Goal: Task Accomplishment & Management: Complete application form

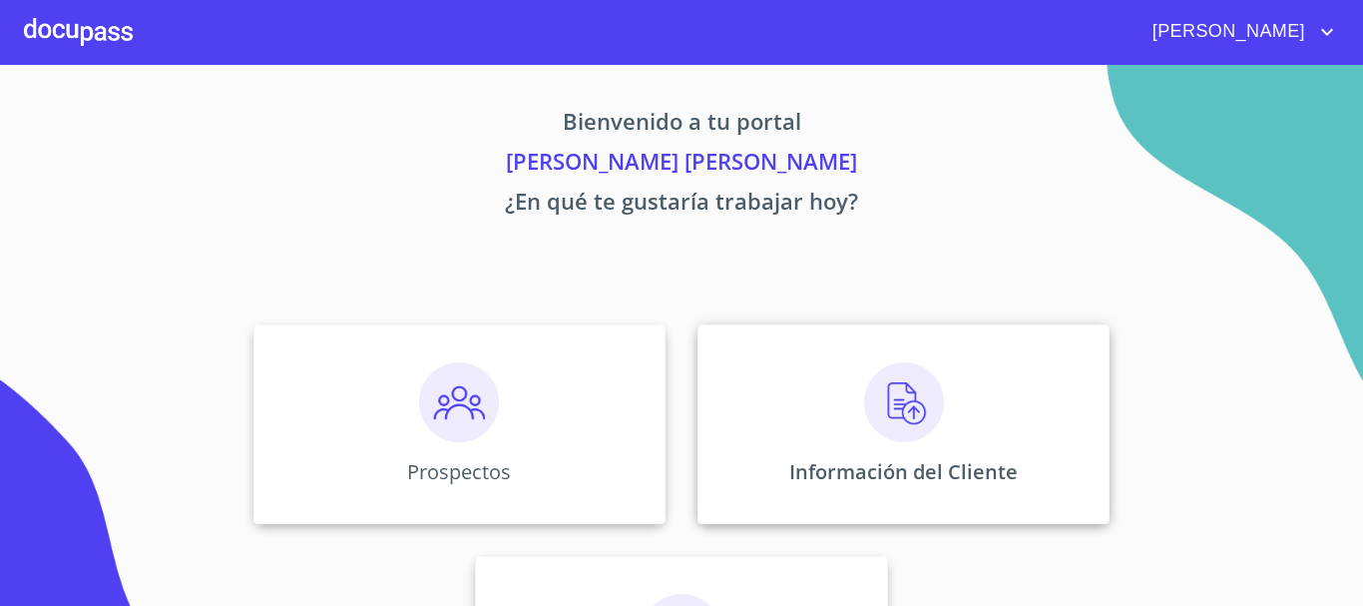
click at [887, 396] on img at bounding box center [904, 402] width 80 height 80
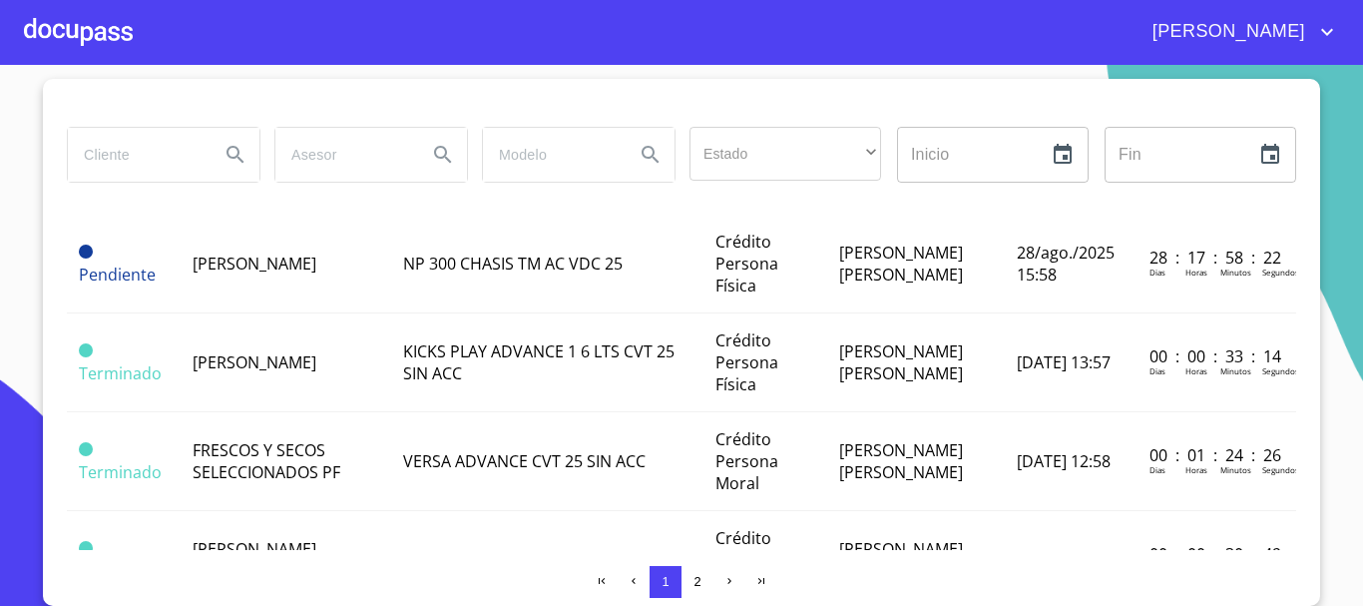
scroll to position [45, 0]
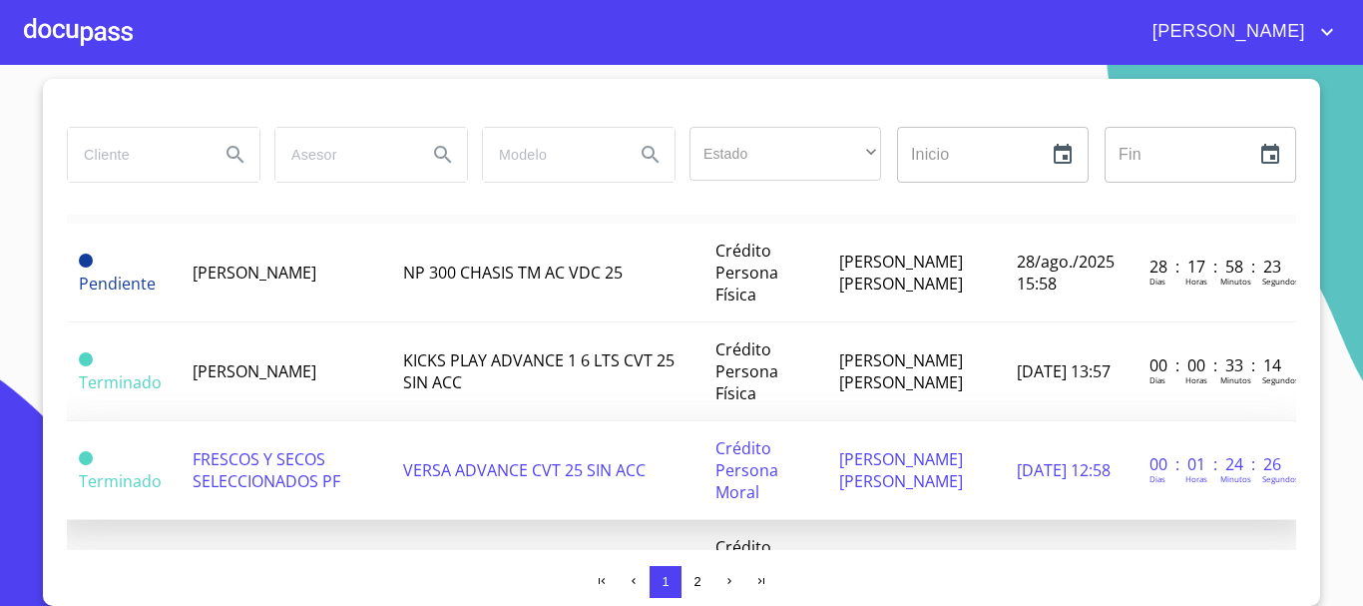
click at [279, 477] on span "FRESCOS Y SECOS SELECCIONADOS PF" at bounding box center [267, 470] width 148 height 44
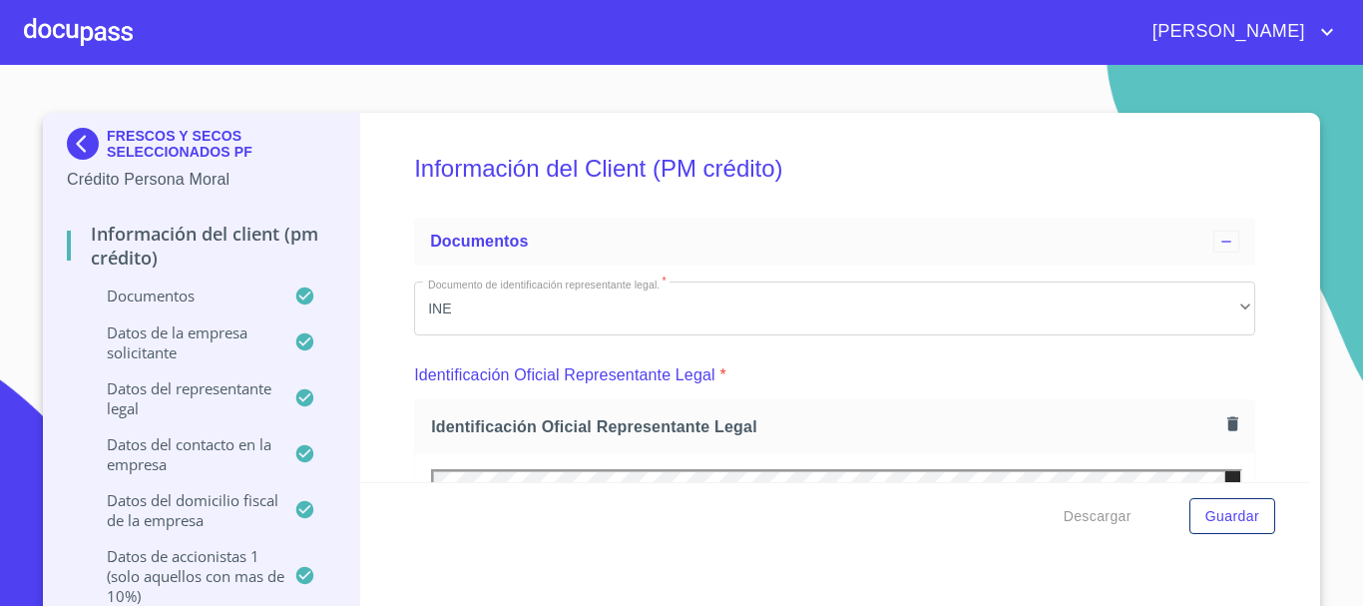
click at [79, 20] on div at bounding box center [78, 32] width 109 height 64
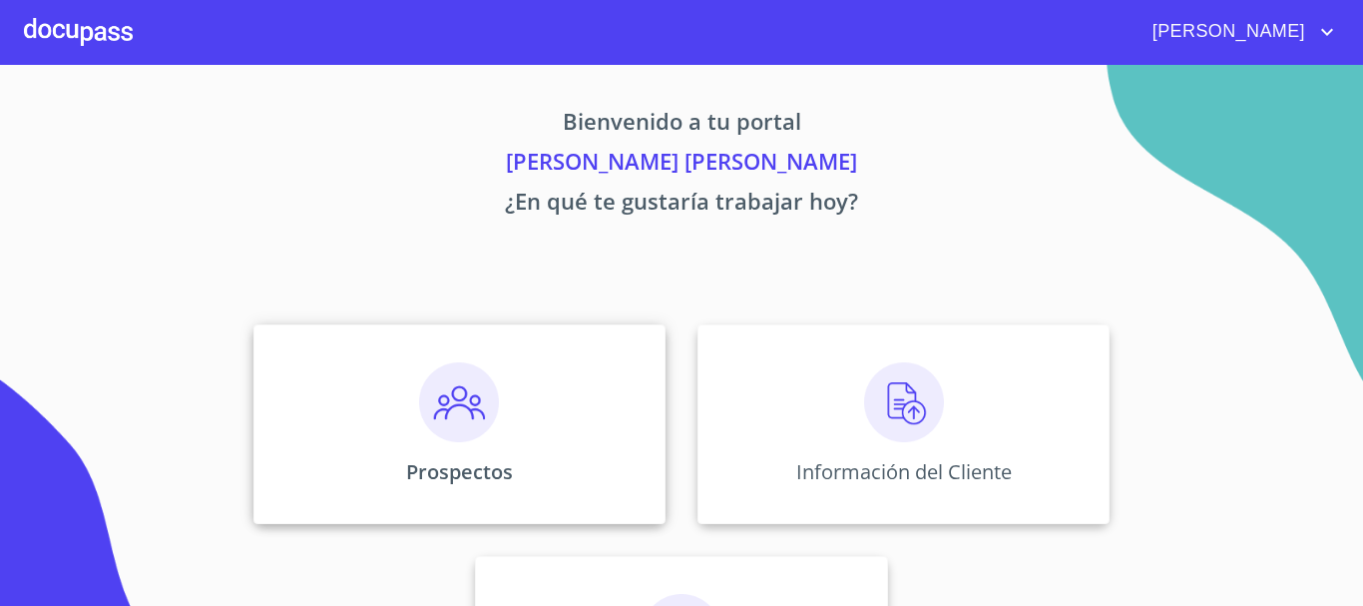
click at [451, 388] on img at bounding box center [459, 402] width 80 height 80
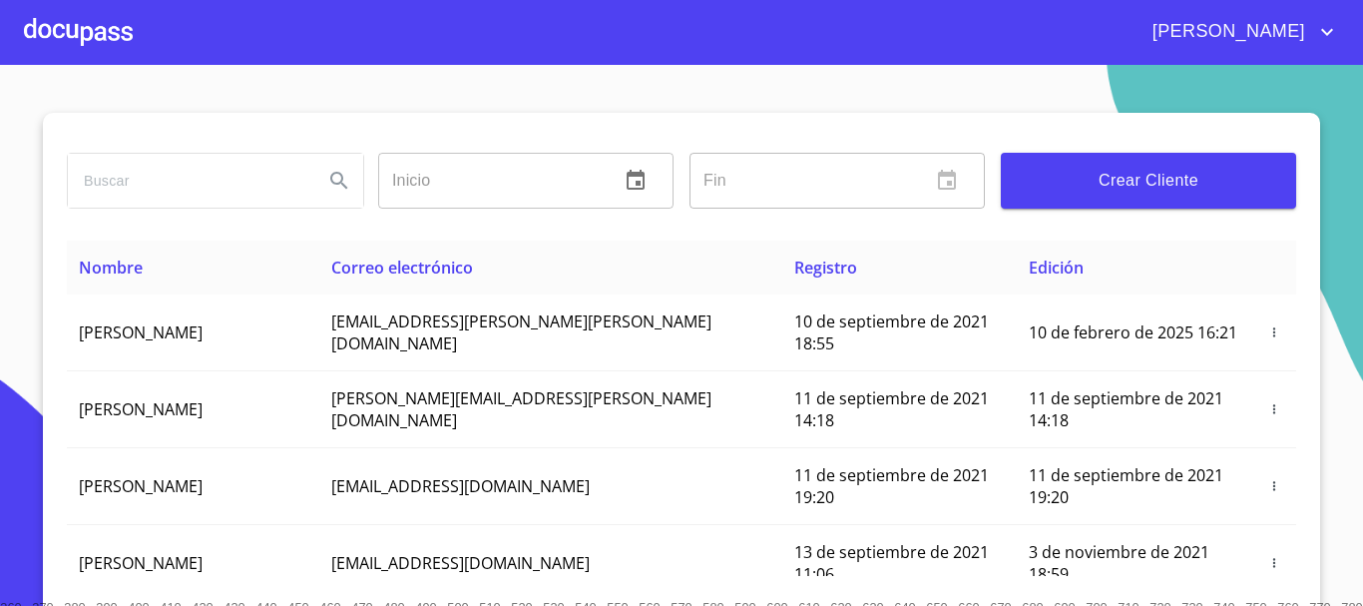
click at [165, 195] on input "search" at bounding box center [187, 181] width 239 height 54
type input "secos"
click at [333, 190] on icon "Search" at bounding box center [339, 181] width 24 height 24
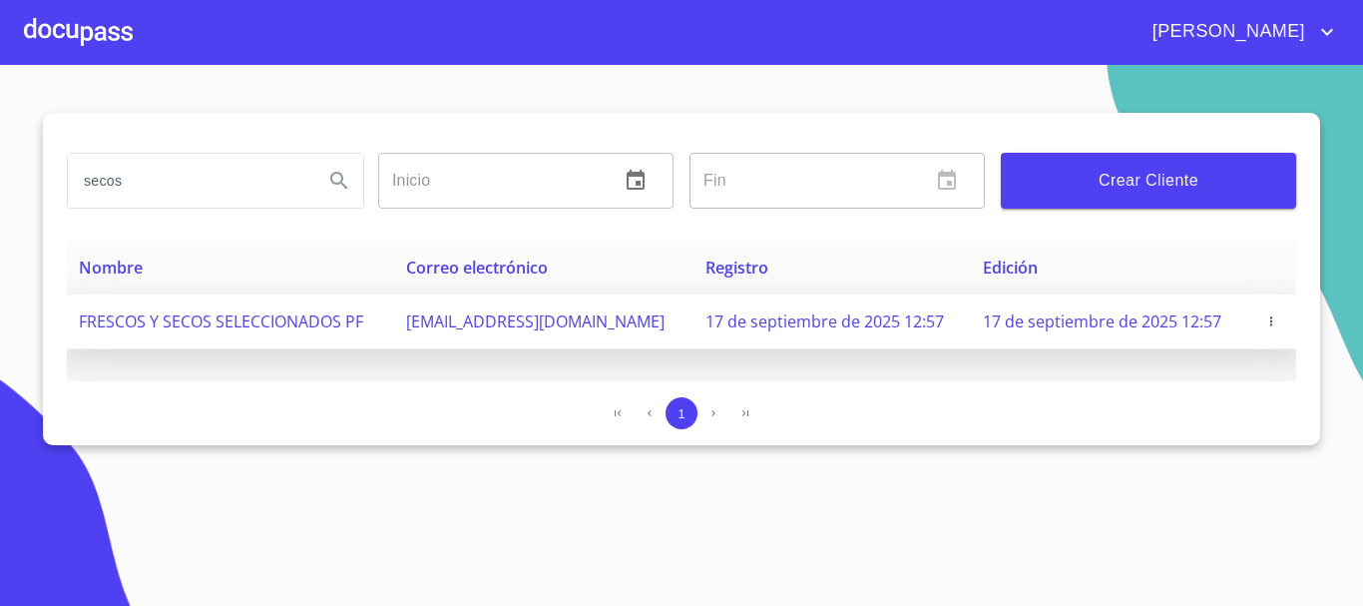
click at [284, 314] on span "FRESCOS Y SECOS SELECCIONADOS PF" at bounding box center [221, 321] width 284 height 22
click at [1272, 327] on icon "button" at bounding box center [1271, 321] width 14 height 14
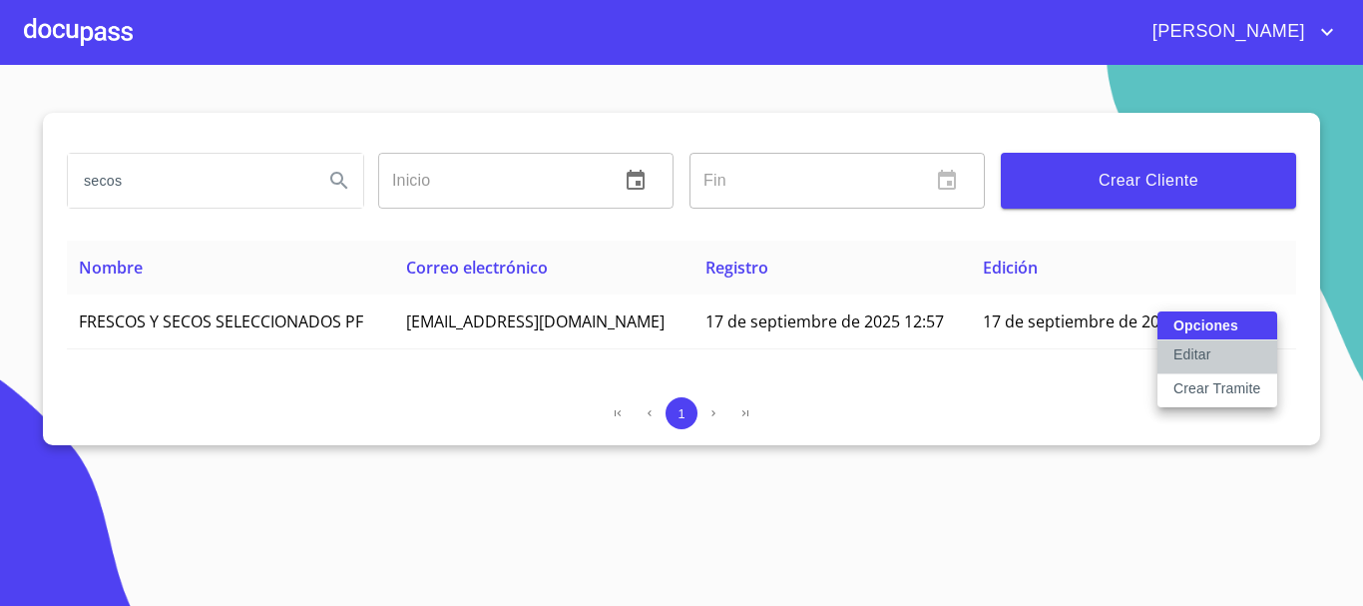
click at [1224, 363] on button "Editar" at bounding box center [1217, 357] width 120 height 34
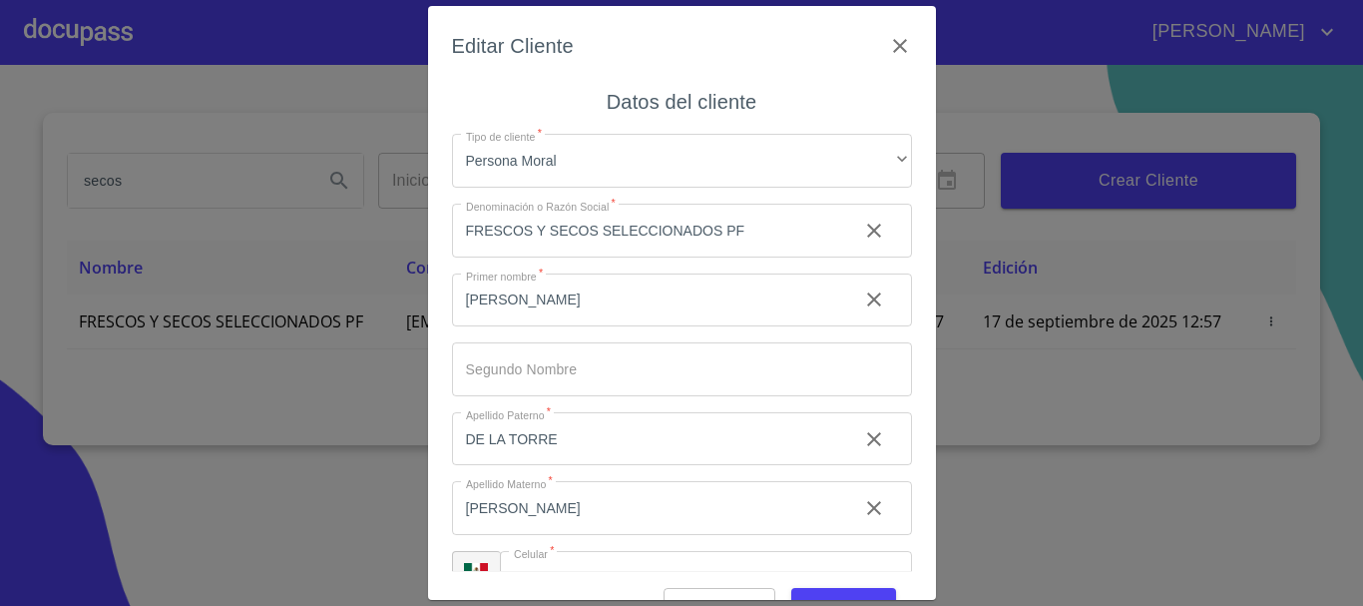
click at [792, 237] on input "FRESCOS Y SECOS SELECCIONADOS PF" at bounding box center [647, 231] width 390 height 54
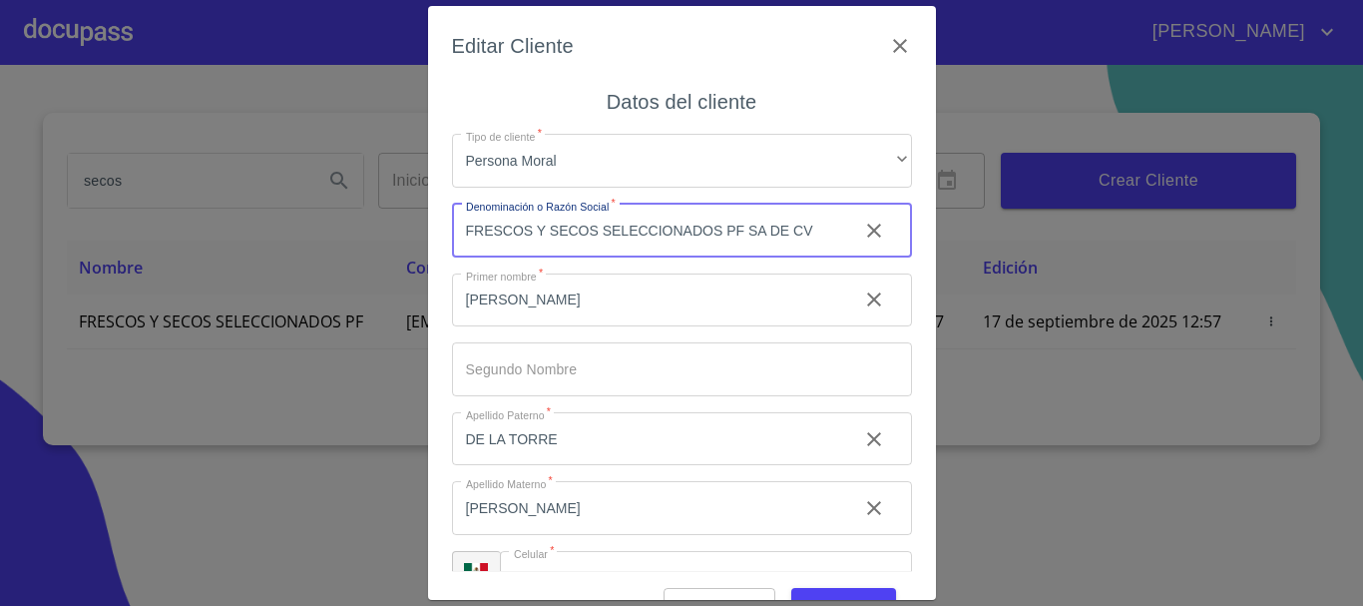
scroll to position [0, 2]
type input "FRESCOS Y SECOS SELECCIONADOS PF SA DE CV"
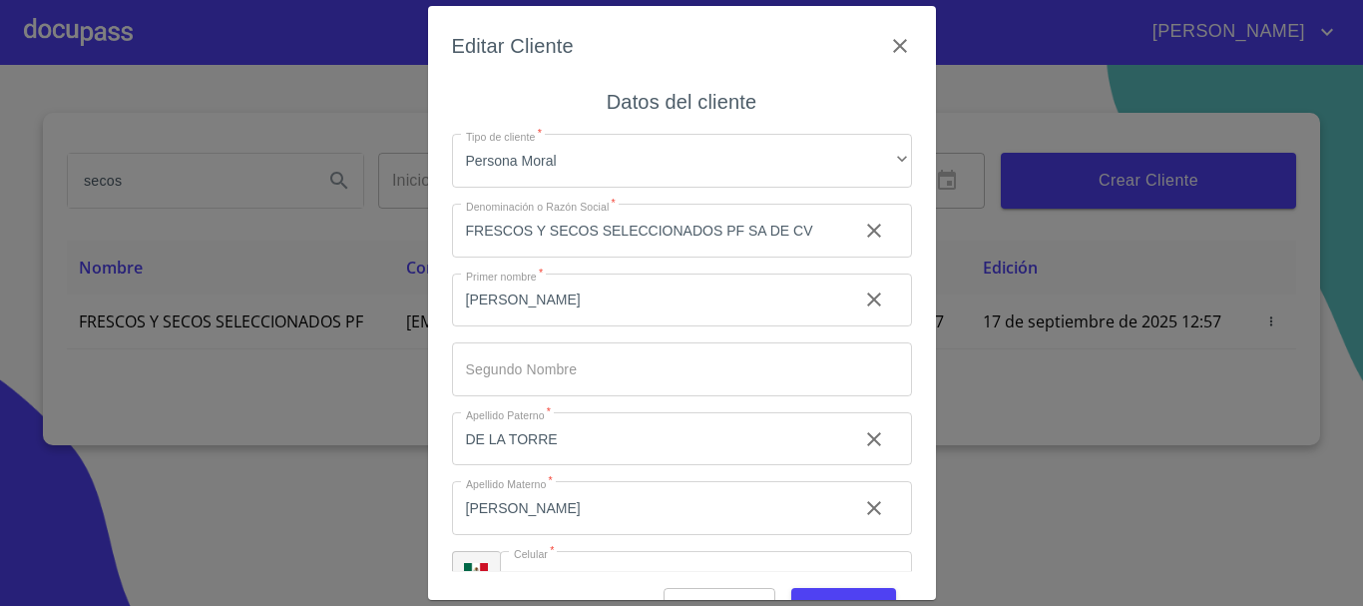
scroll to position [0, 0]
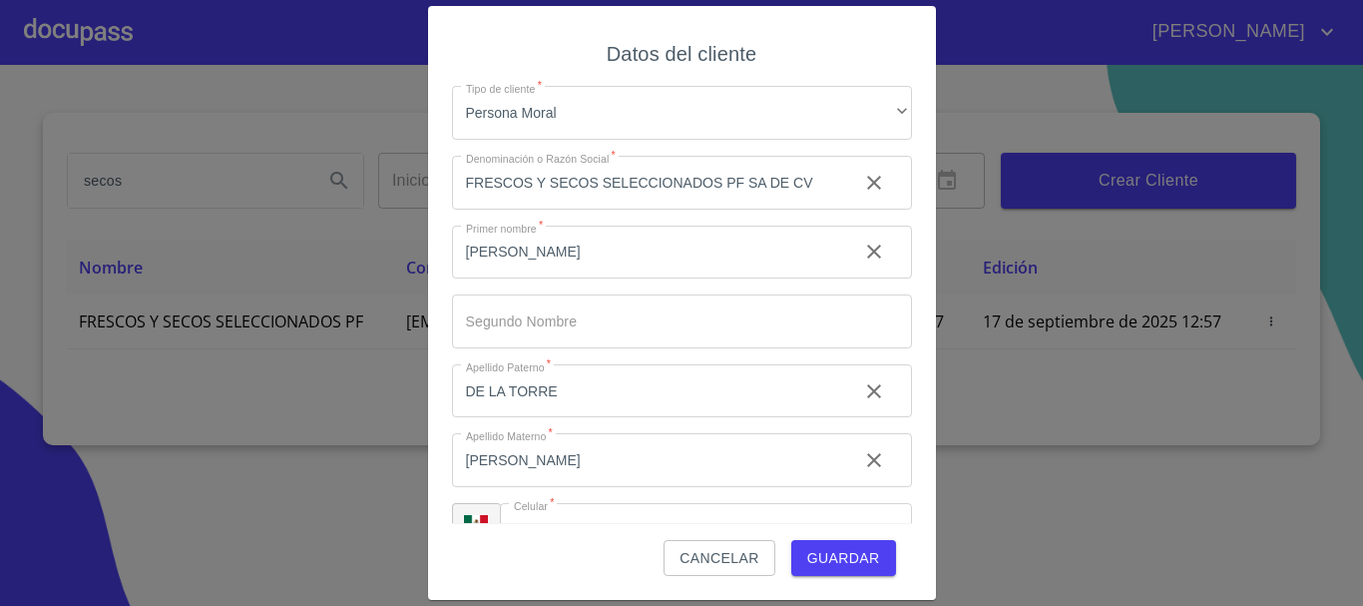
click at [862, 560] on span "Guardar" at bounding box center [843, 558] width 73 height 25
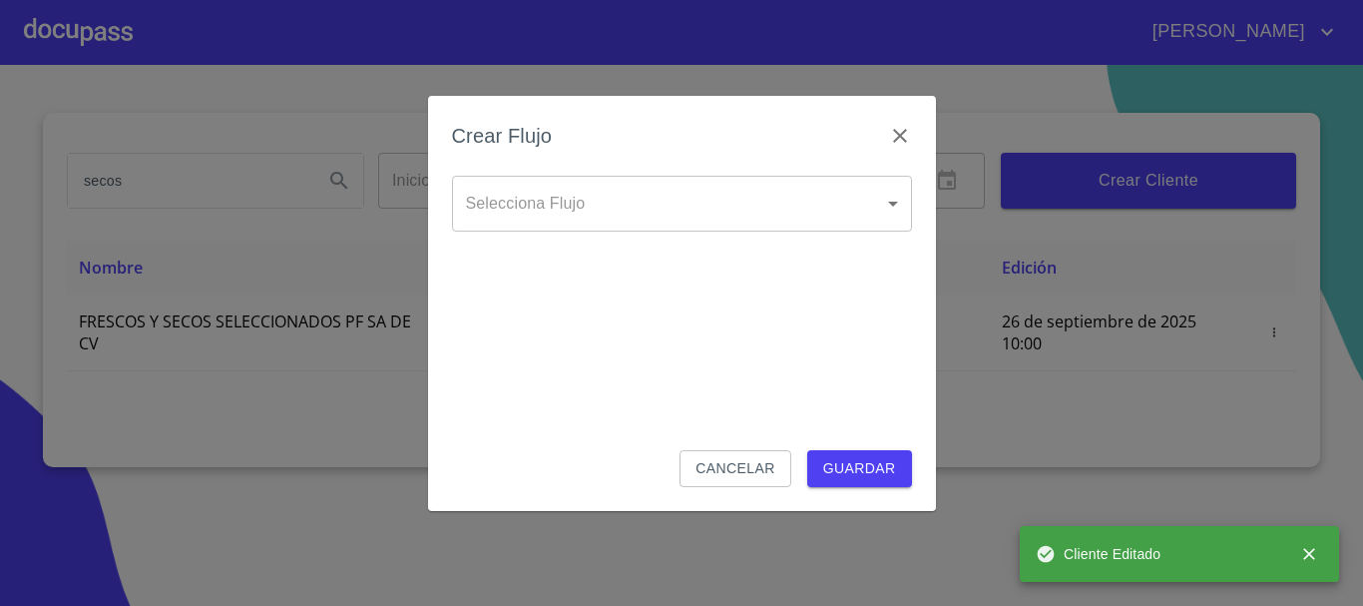
click at [757, 224] on body "[PERSON_NAME] ​ Fin ​ Crear Cliente Nombre Correo electrónico Registro Edición …" at bounding box center [681, 303] width 1363 height 606
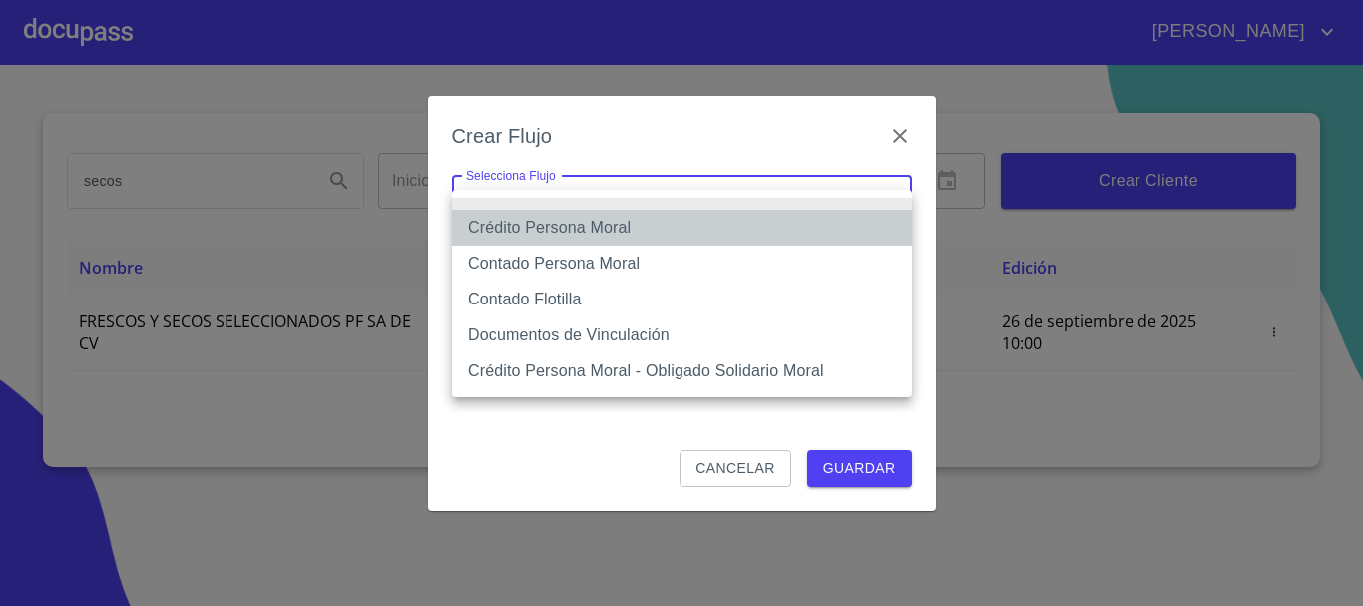
click at [594, 230] on li "Crédito Persona Moral" at bounding box center [682, 228] width 460 height 36
type input "614ae8207e49d67341f8d0cd"
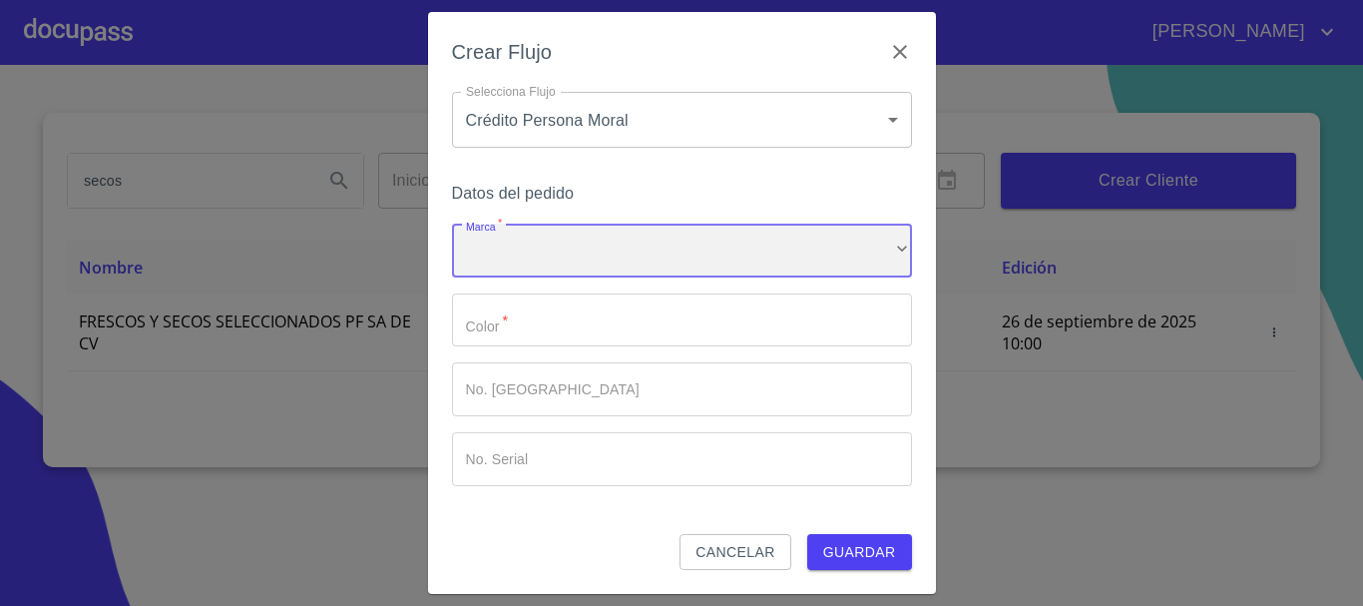
click at [610, 271] on div "​" at bounding box center [682, 251] width 460 height 54
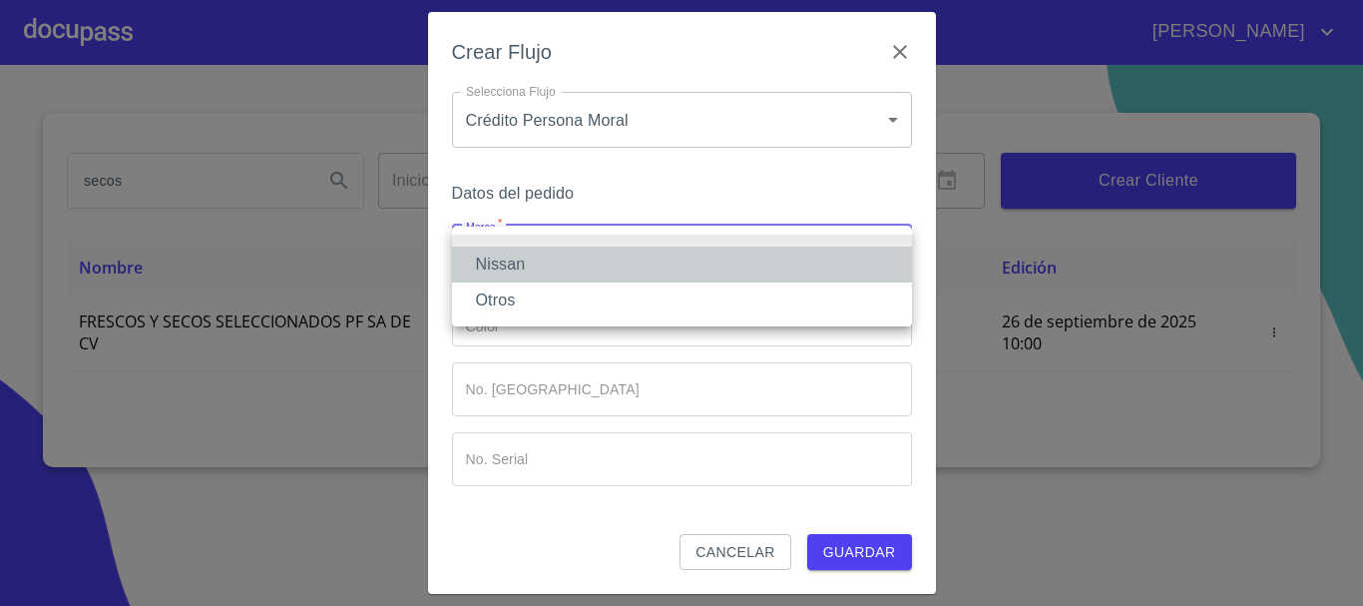
click at [603, 264] on li "Nissan" at bounding box center [682, 264] width 460 height 36
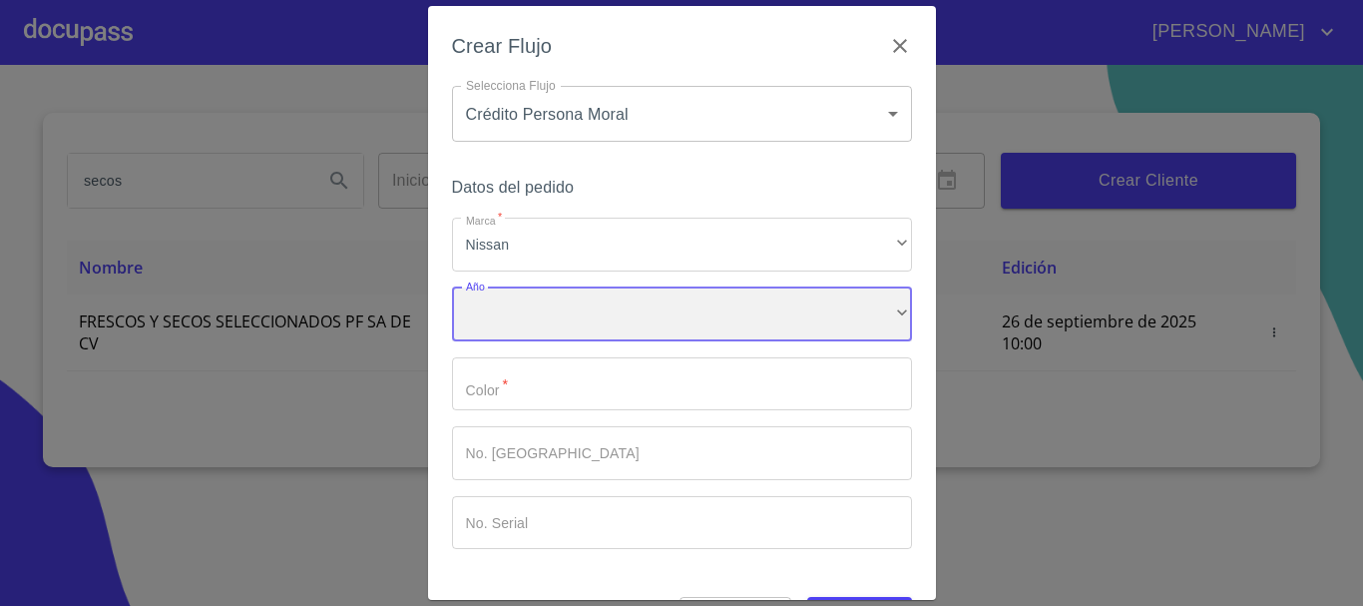
click at [529, 311] on div "​" at bounding box center [682, 314] width 460 height 54
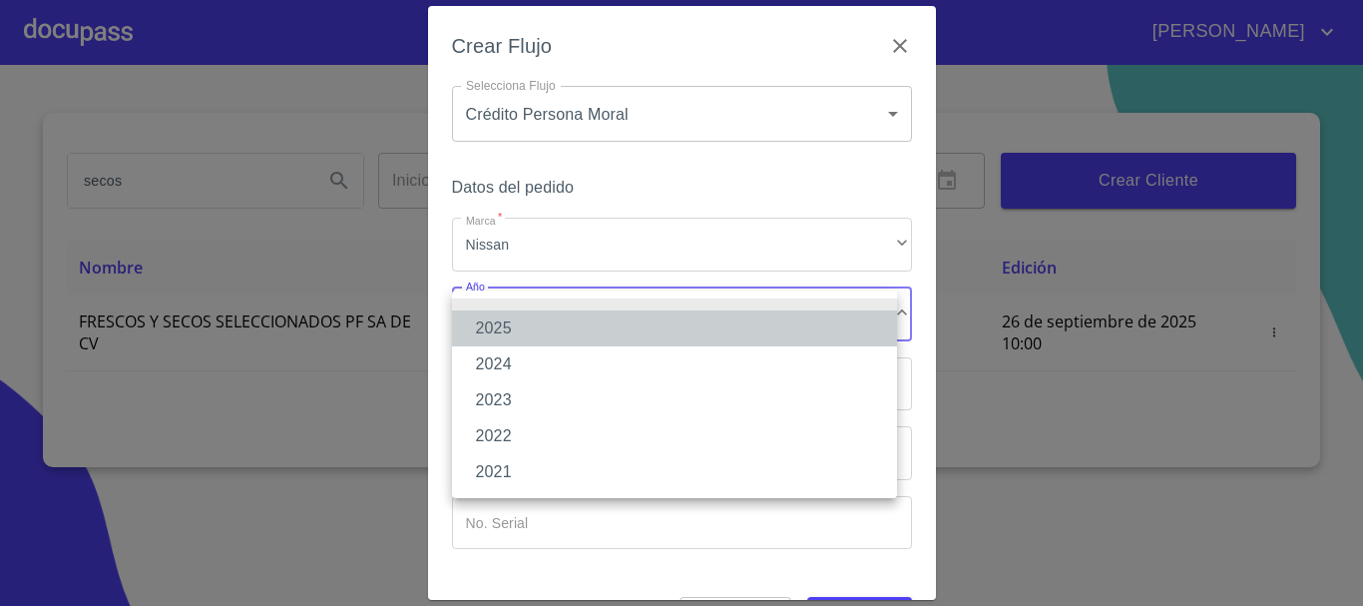
click at [543, 332] on li "2025" at bounding box center [674, 328] width 445 height 36
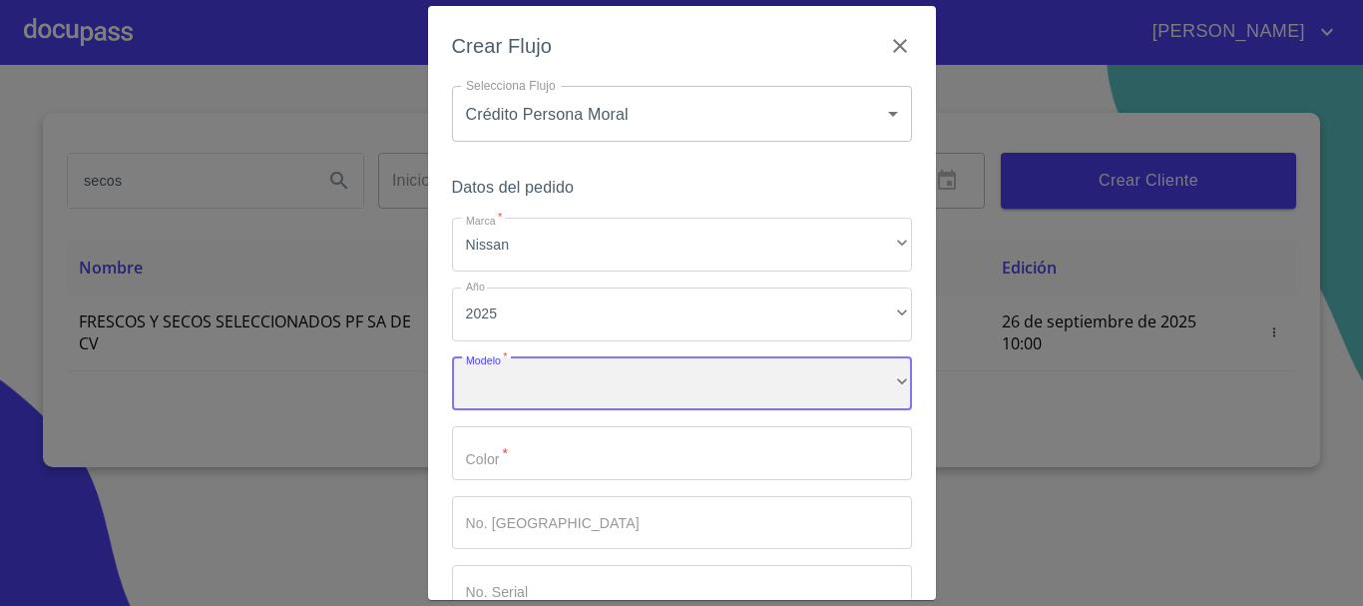
click at [548, 394] on div "​" at bounding box center [682, 384] width 460 height 54
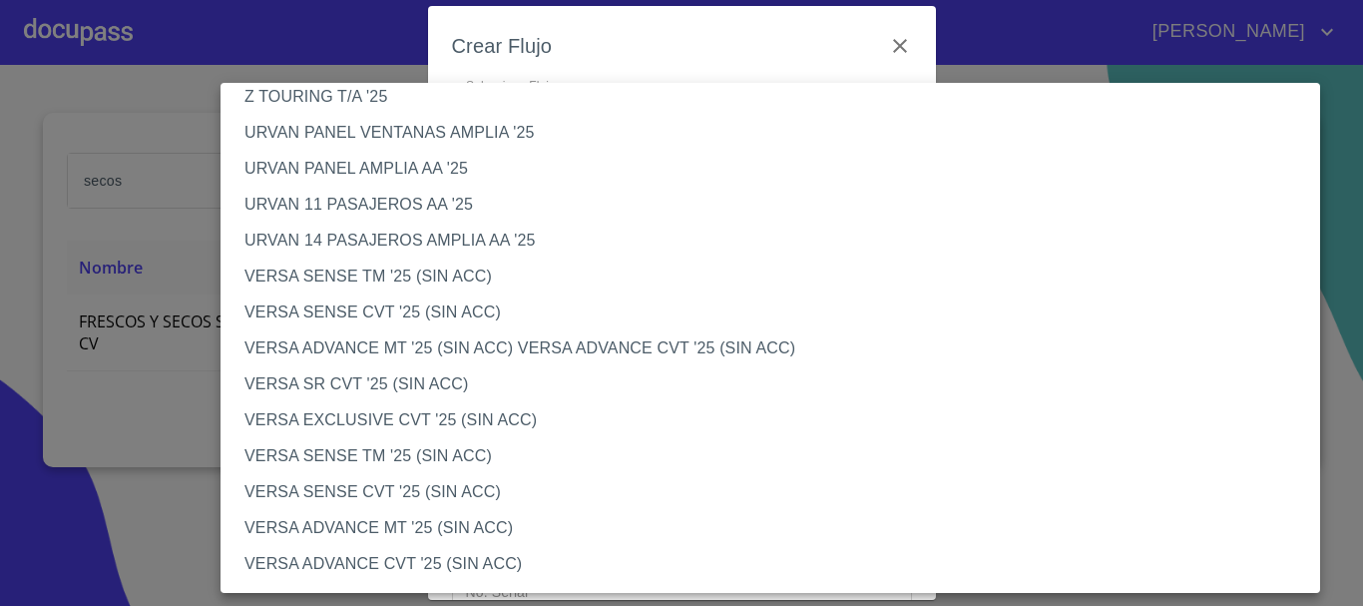
scroll to position [698, 0]
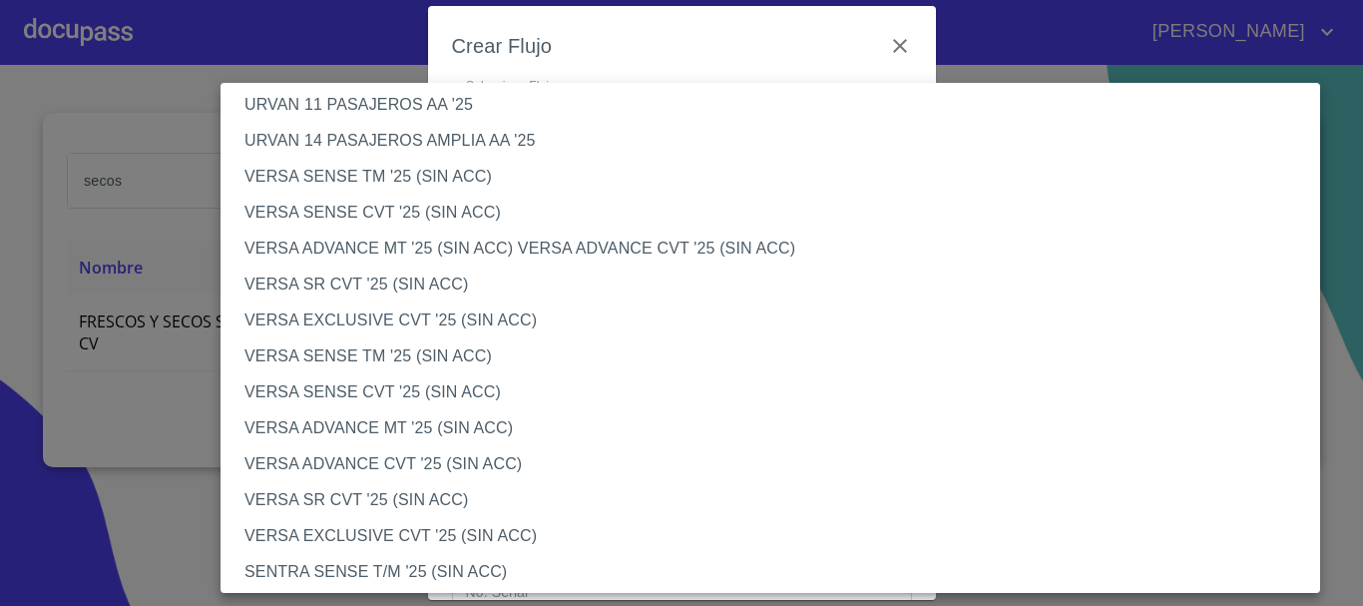
click at [397, 465] on li "VERSA ADVANCE CVT '25 (SIN ACC)" at bounding box center [778, 464] width 1115 height 36
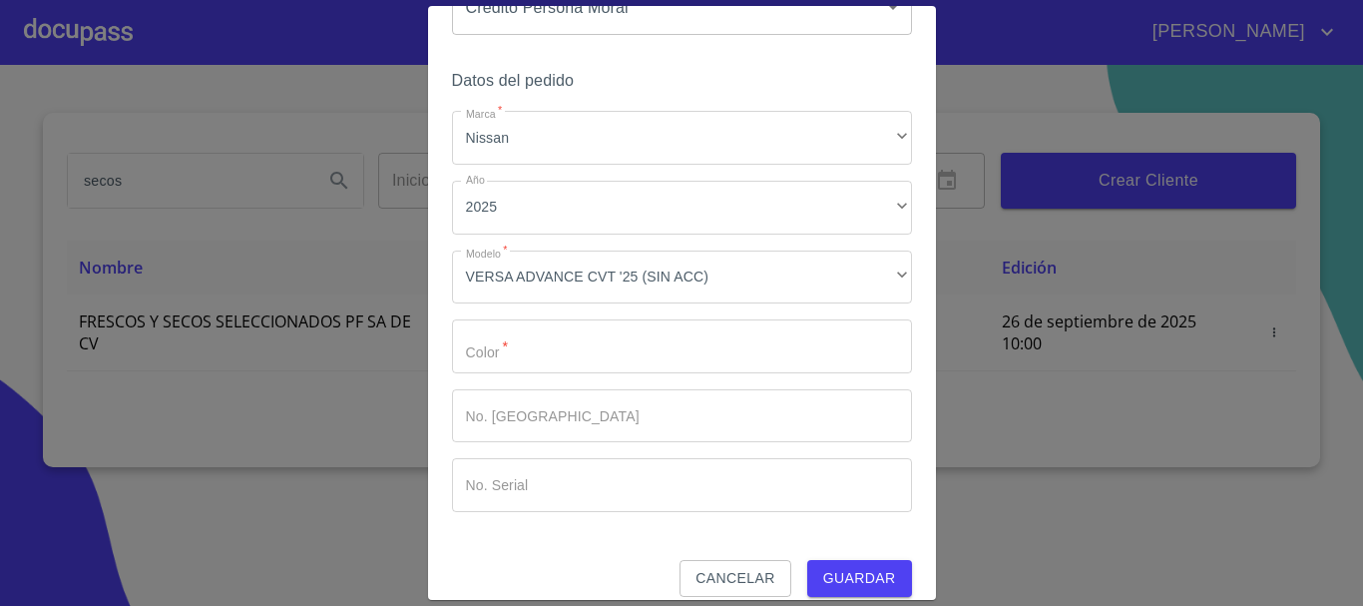
scroll to position [128, 0]
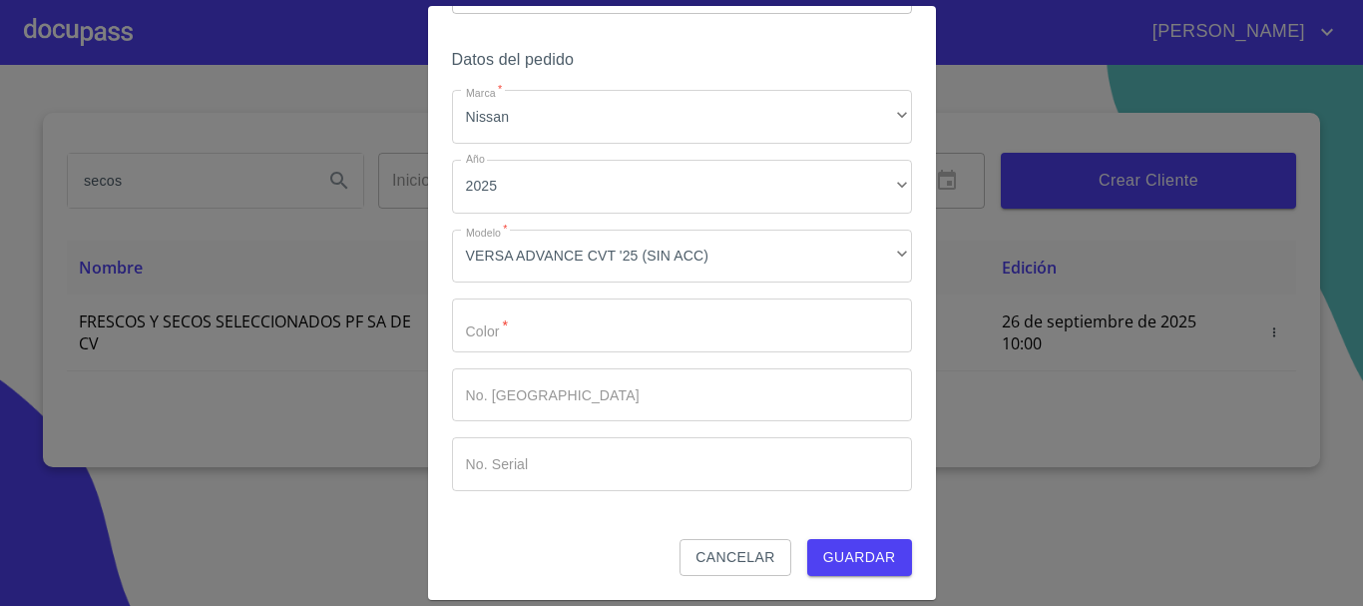
click at [568, 330] on input "Marca   *" at bounding box center [682, 325] width 460 height 54
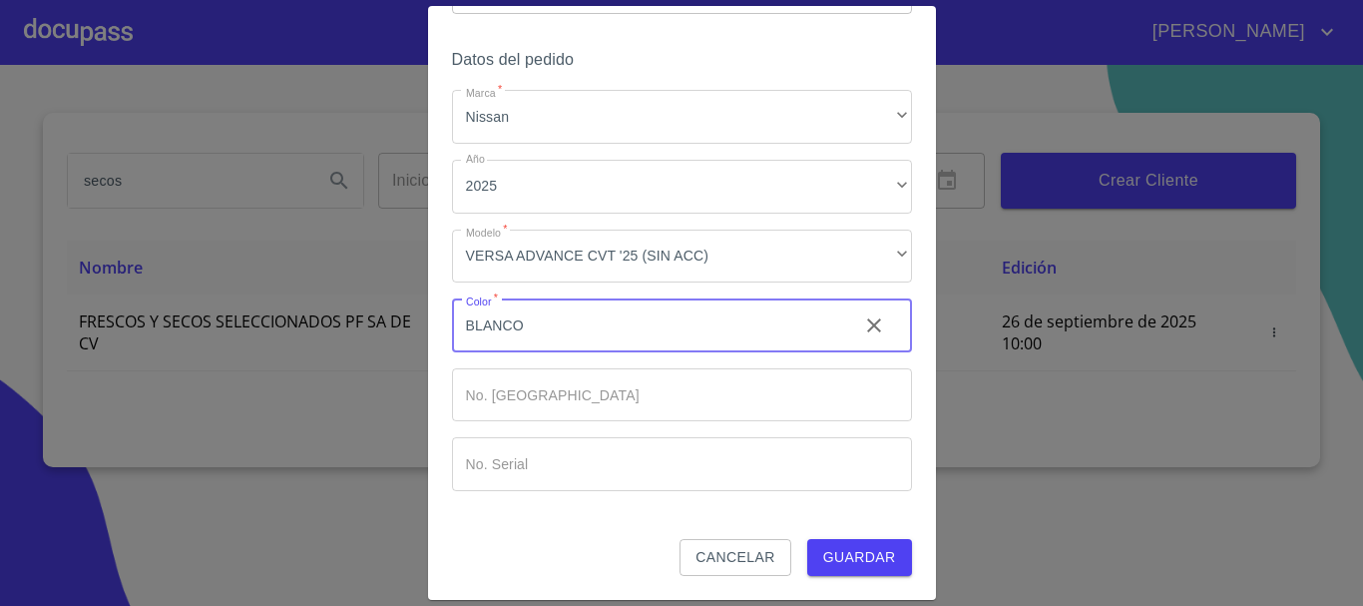
type input "BLANCO"
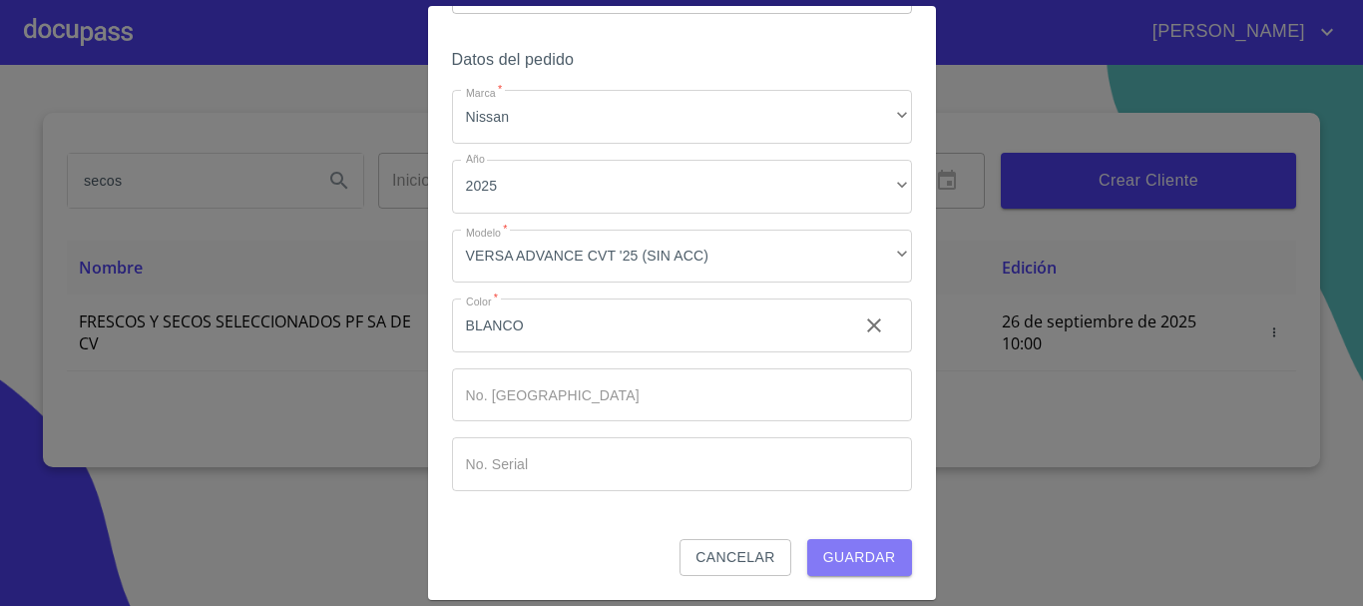
click at [844, 557] on span "Guardar" at bounding box center [859, 557] width 73 height 25
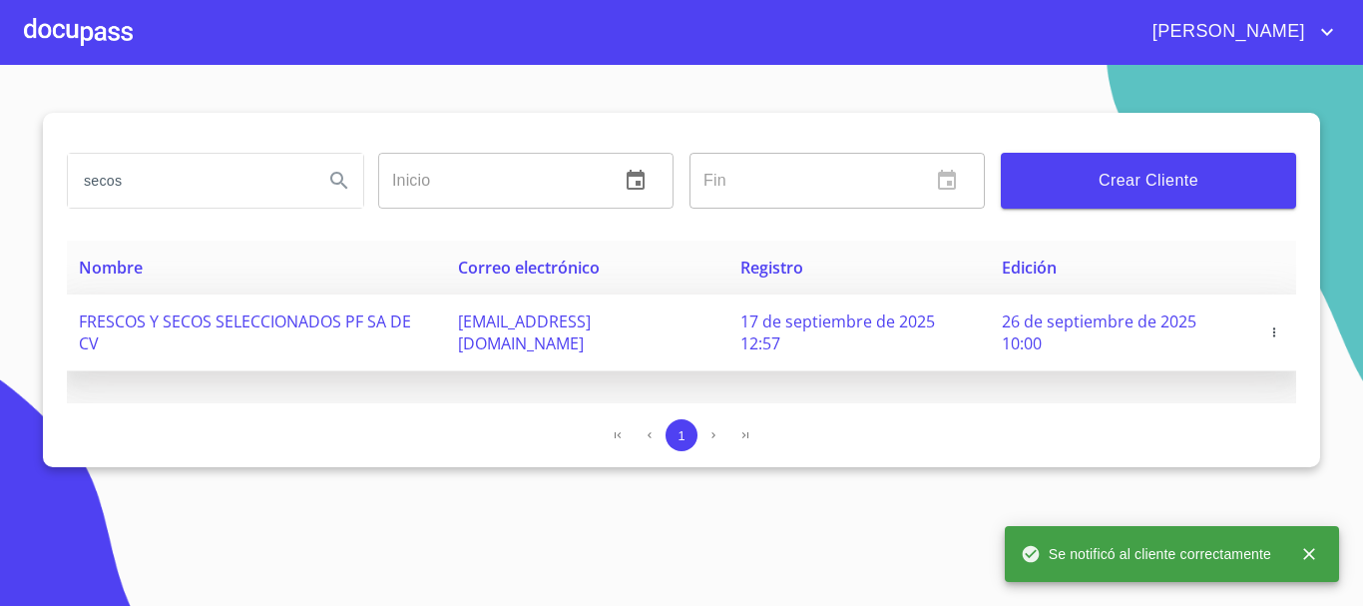
click at [266, 325] on span "FRESCOS Y SECOS SELECCIONADOS PF SA DE CV" at bounding box center [245, 332] width 332 height 44
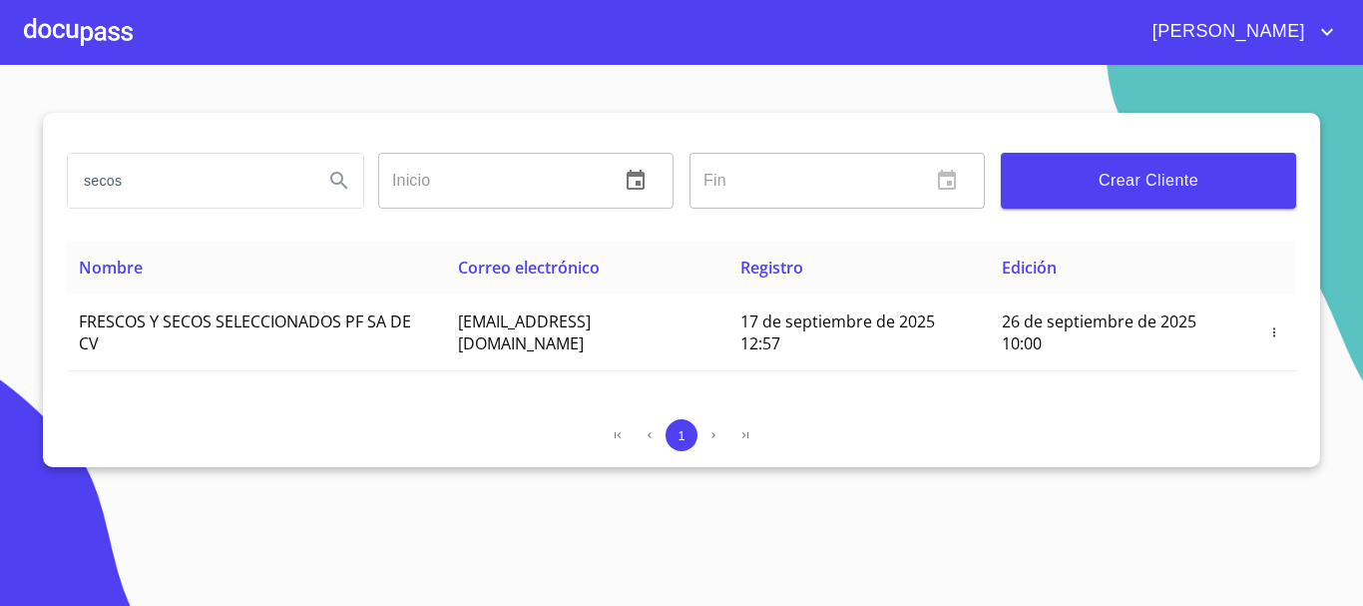
click at [82, 30] on div at bounding box center [78, 32] width 109 height 64
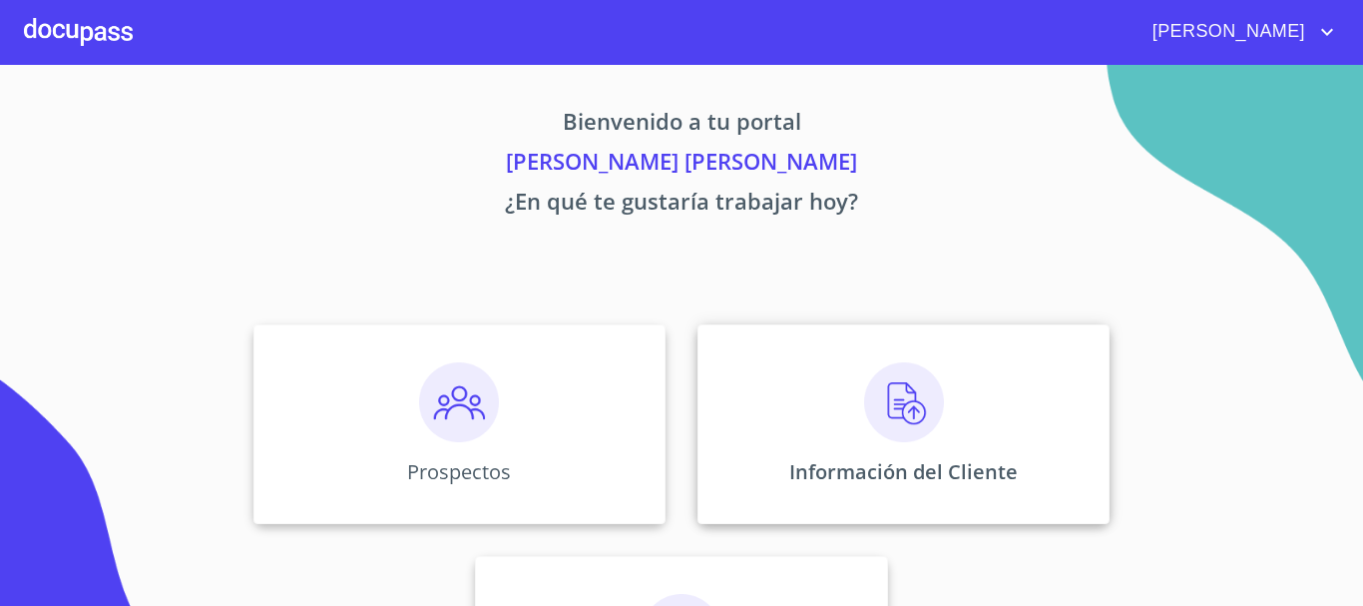
click at [889, 423] on img at bounding box center [904, 402] width 80 height 80
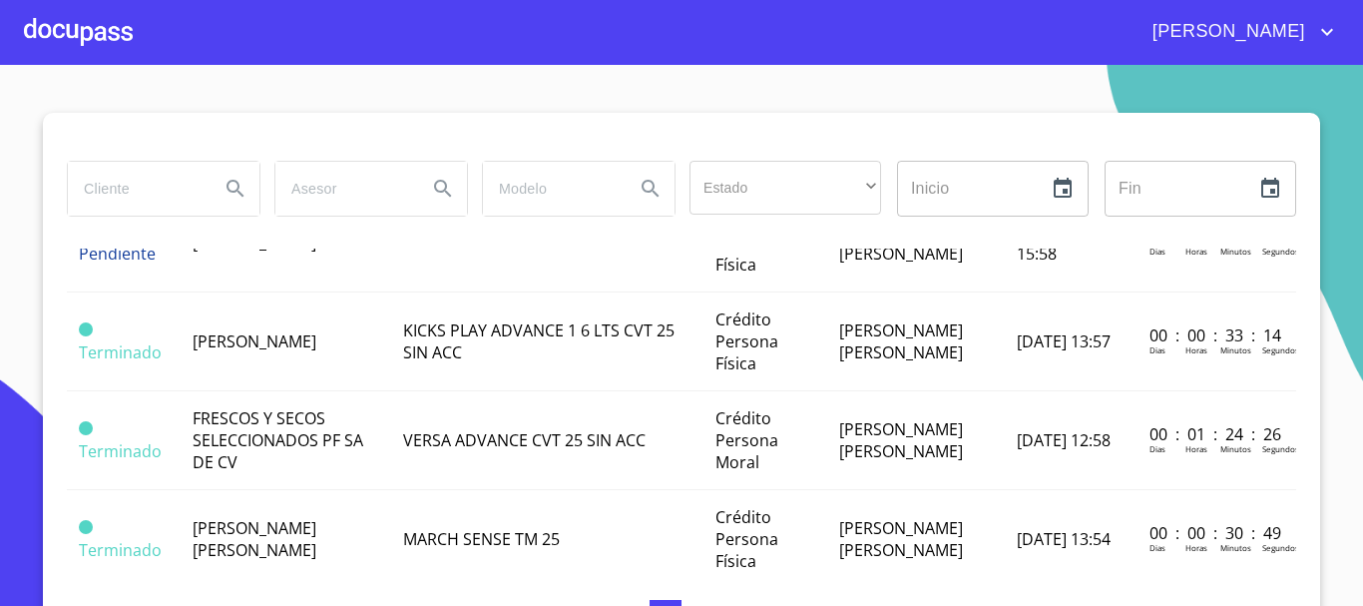
scroll to position [217, 0]
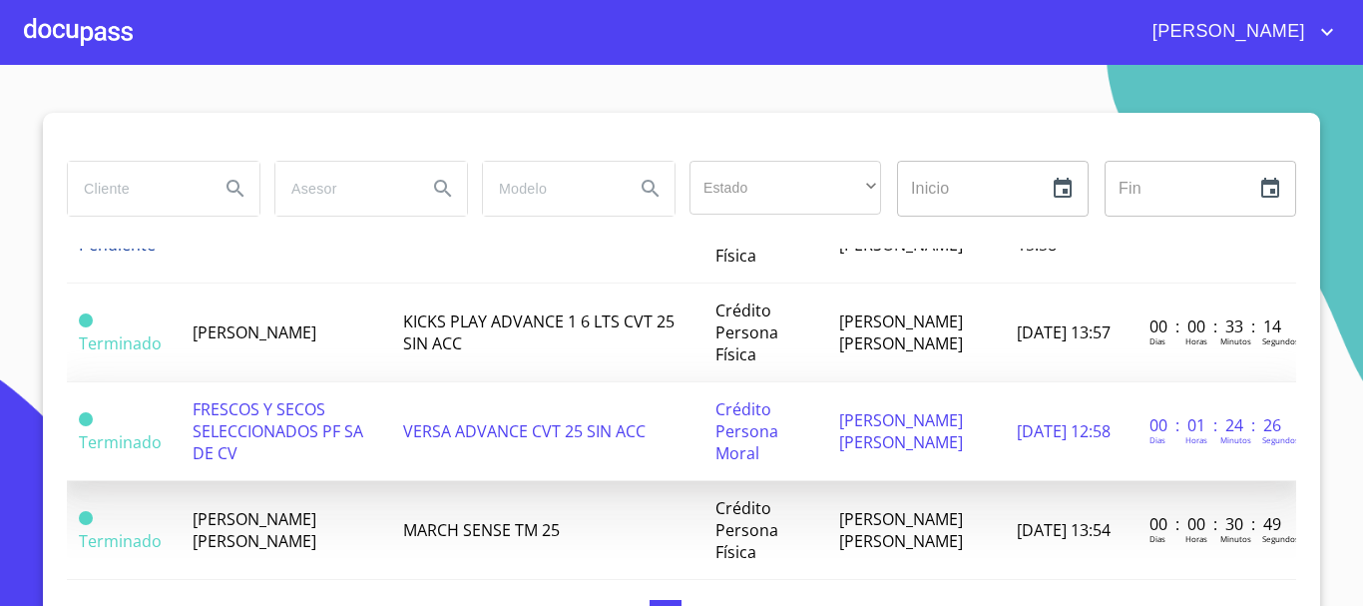
click at [256, 416] on span "FRESCOS Y SECOS SELECCIONADOS PF SA DE CV" at bounding box center [278, 431] width 171 height 66
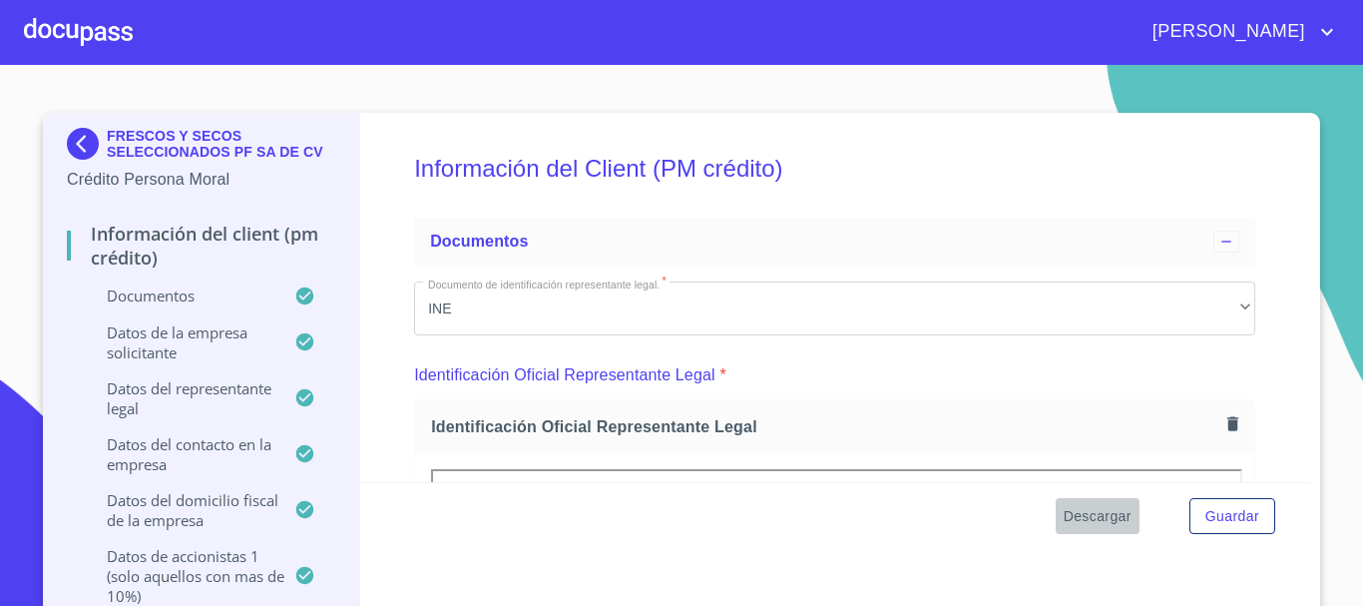
click at [1087, 523] on span "Descargar" at bounding box center [1098, 516] width 68 height 25
